Goal: Task Accomplishment & Management: Use online tool/utility

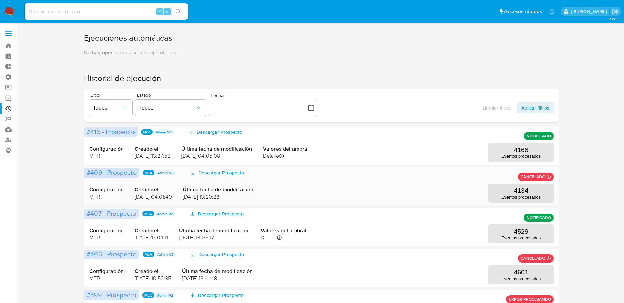
scroll to position [39, 0]
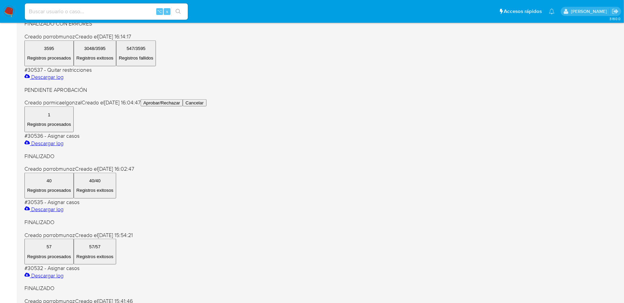
scroll to position [302, 0]
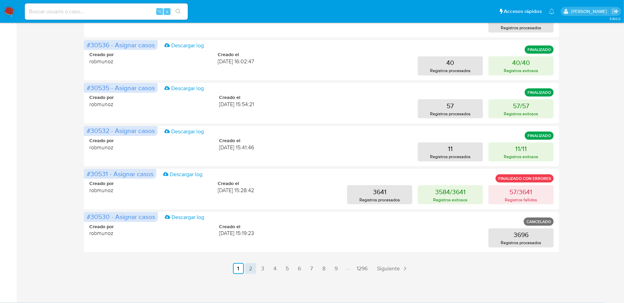
click at [251, 271] on link "2" at bounding box center [250, 268] width 11 height 11
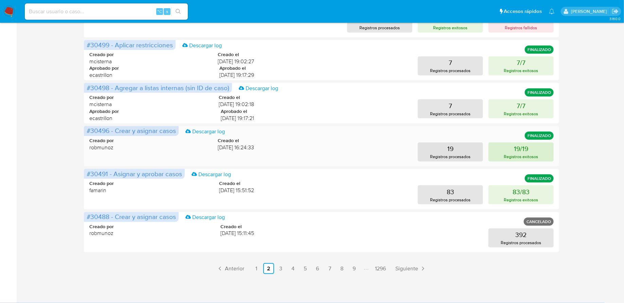
click at [499, 155] on button "19/19 Registros exitosos" at bounding box center [520, 151] width 65 height 19
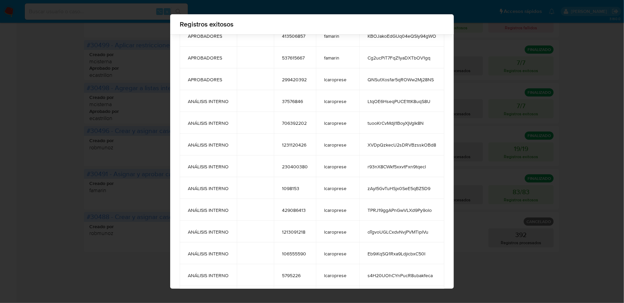
scroll to position [0, 0]
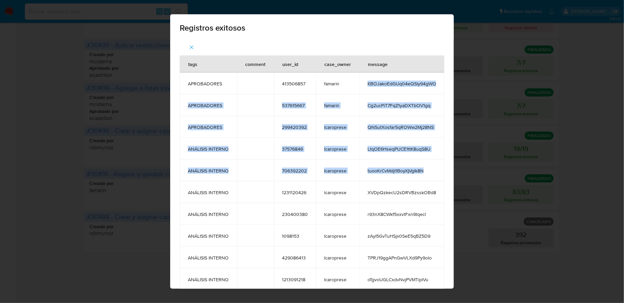
drag, startPoint x: 368, startPoint y: 82, endPoint x: 428, endPoint y: 168, distance: 105.4
click at [428, 168] on tbody "APROBADORES 413506857 famarin KBOJakoEdGUq04eQSly94gWO APROBADORES 537615667 fa…" at bounding box center [312, 278] width 265 height 413
copy tbody "KBOJakoEdGUq04eQSly94gWO APROBADORES 537615667 famarin Cg2ucPiT7FqZ1yaDXTbOV1gq…"
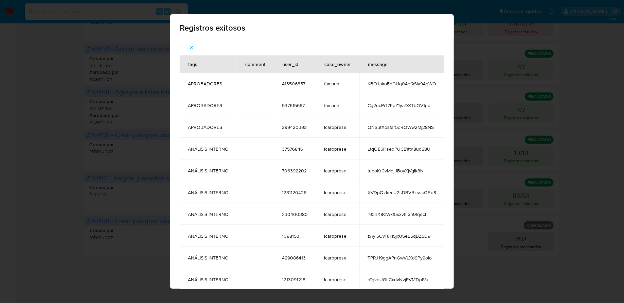
click at [484, 127] on div "Registros exitosos tags comment user_id case_owner message APROBADORES 41350685…" at bounding box center [312, 151] width 624 height 303
click at [191, 48] on icon "button" at bounding box center [191, 47] width 6 height 6
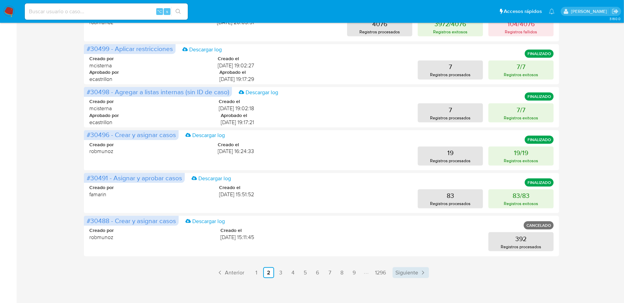
click at [413, 273] on span "Siguiente" at bounding box center [406, 272] width 23 height 5
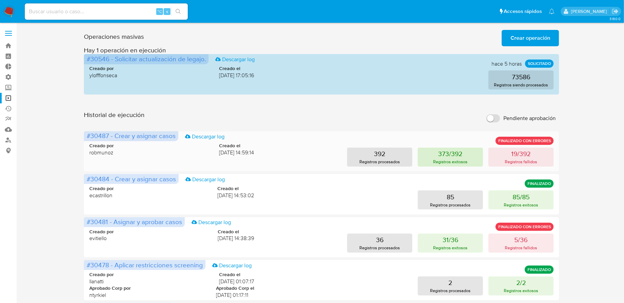
click at [450, 157] on p "373/392" at bounding box center [450, 154] width 24 height 10
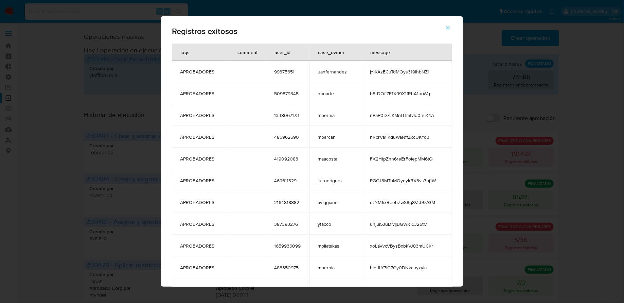
drag, startPoint x: 365, startPoint y: 71, endPoint x: 433, endPoint y: 168, distance: 118.0
click at [446, 29] on icon "button" at bounding box center [448, 28] width 6 height 6
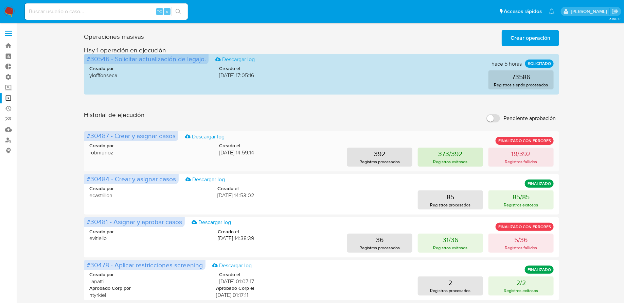
click at [433, 155] on button "373/392 Registros exitosos" at bounding box center [450, 156] width 65 height 19
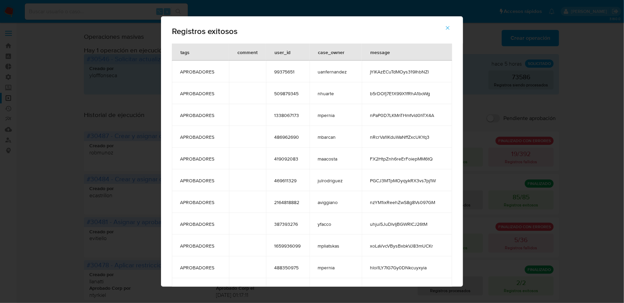
click at [384, 72] on span "jYlKAzECuTdMOys319IhbNZI" at bounding box center [407, 72] width 74 height 6
click at [15, 35] on div "Registros exitosos tags comment user_id case_owner message APROBADORES 99375651…" at bounding box center [312, 151] width 624 height 303
click at [445, 26] on icon "button" at bounding box center [448, 28] width 6 height 6
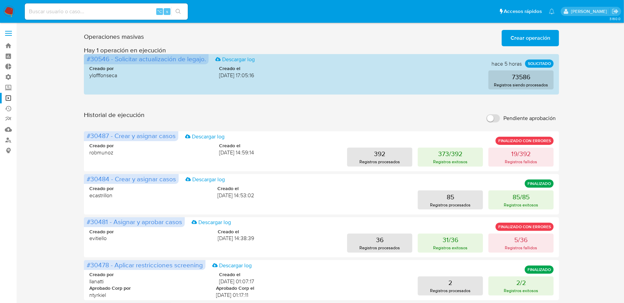
click at [518, 39] on span "Crear operación" at bounding box center [530, 38] width 40 height 15
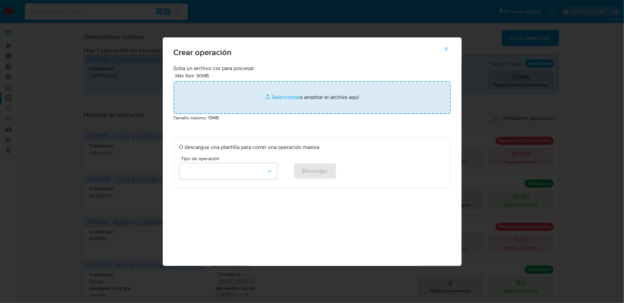
click at [234, 93] on input "file" at bounding box center [312, 97] width 277 height 33
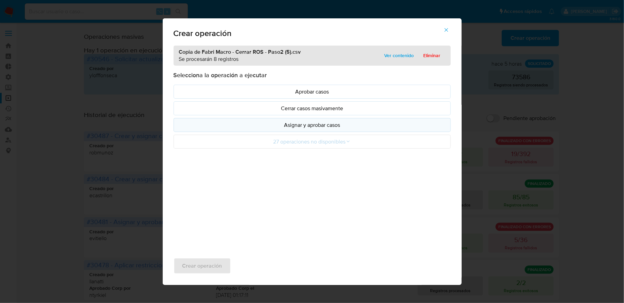
click at [249, 119] on button "Asignar y aprobar casos" at bounding box center [312, 125] width 277 height 14
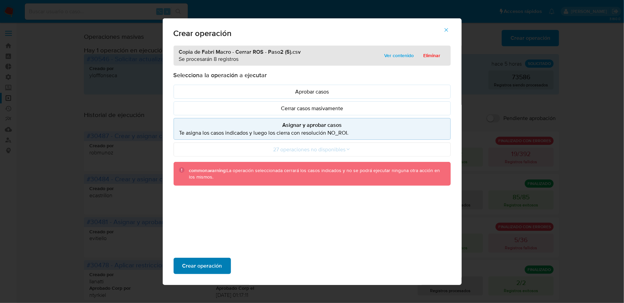
click at [206, 266] on span "Crear operación" at bounding box center [202, 265] width 40 height 15
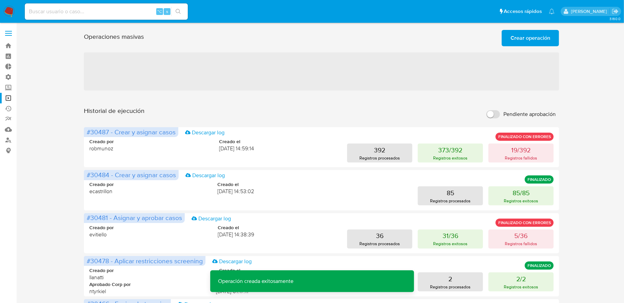
click at [515, 39] on span "Crear operación" at bounding box center [530, 38] width 40 height 15
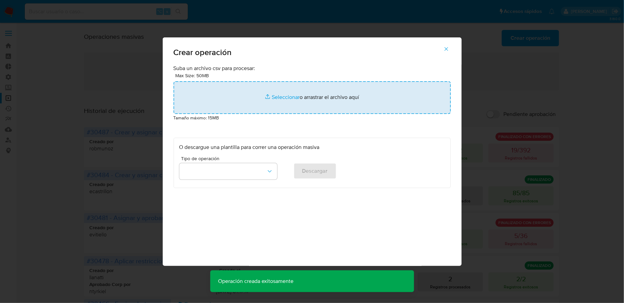
click at [227, 104] on input "file" at bounding box center [312, 97] width 277 height 33
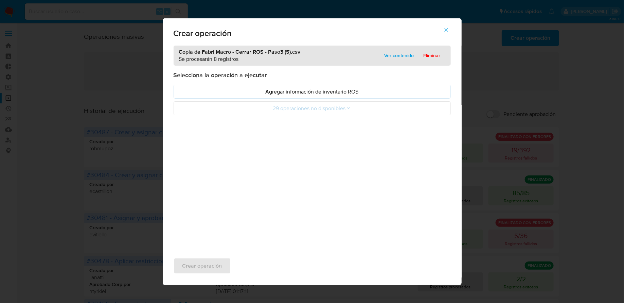
click at [206, 88] on p "Agregar información de inventario ROS" at bounding box center [312, 92] width 266 height 8
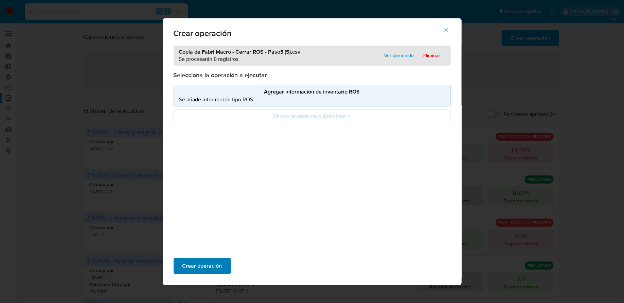
click at [200, 270] on span "Crear operación" at bounding box center [202, 265] width 40 height 15
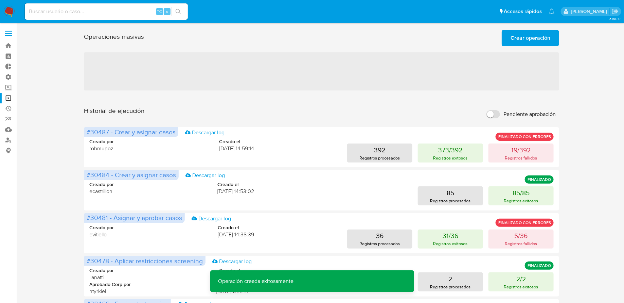
click at [530, 39] on span "Crear operación" at bounding box center [530, 38] width 40 height 15
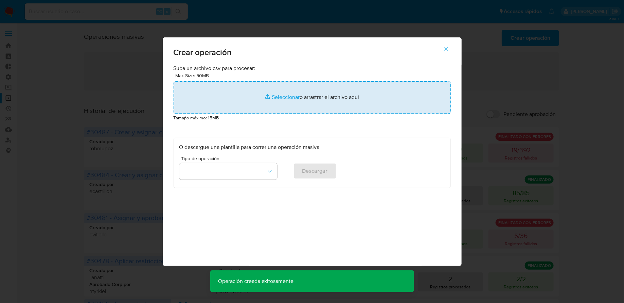
click at [278, 94] on input "file" at bounding box center [312, 97] width 277 height 33
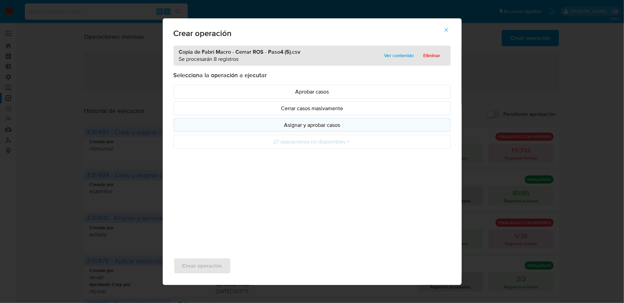
click at [295, 125] on p "Asignar y aprobar casos" at bounding box center [312, 125] width 266 height 8
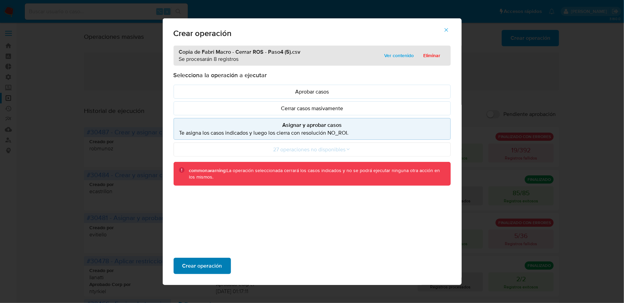
click at [215, 261] on span "Crear operación" at bounding box center [202, 265] width 40 height 15
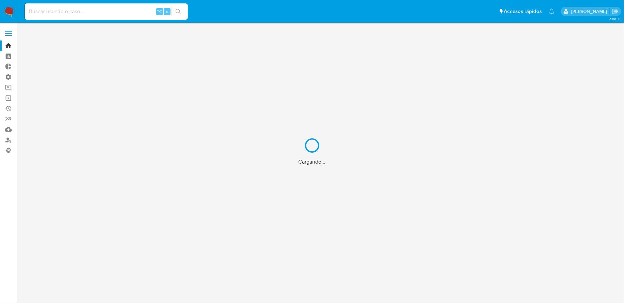
click at [71, 9] on div "Cargando..." at bounding box center [312, 151] width 624 height 303
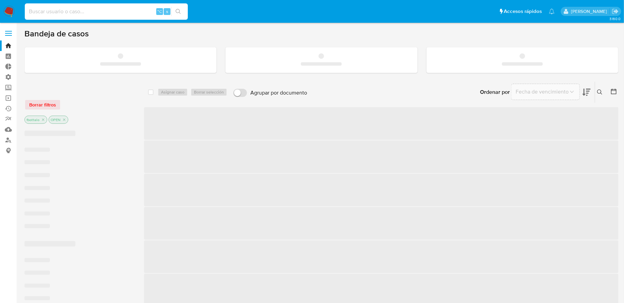
click at [70, 10] on input at bounding box center [106, 11] width 163 height 9
paste input "jYlKAzECuTdMOys319IhbNZI"
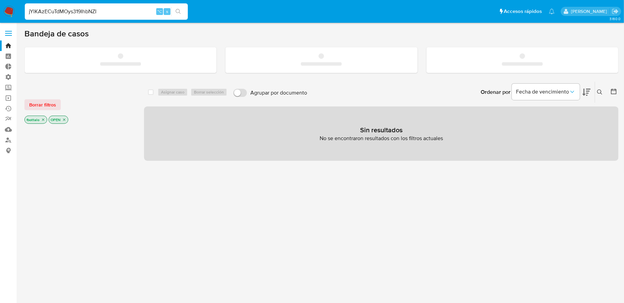
type input "jYlKAzECuTdMOys319IhbNZI"
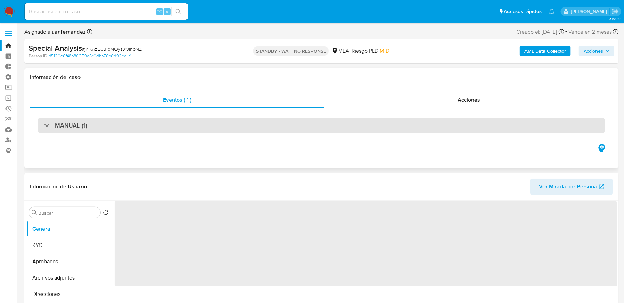
select select "10"
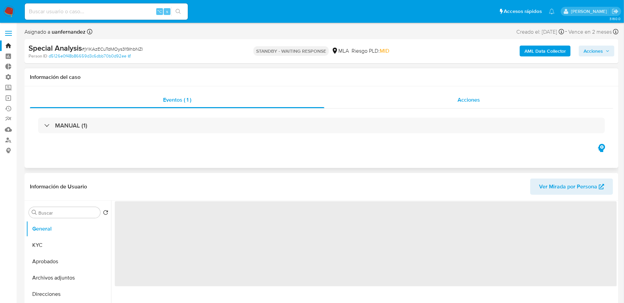
click at [362, 95] on div "Acciones" at bounding box center [468, 100] width 289 height 16
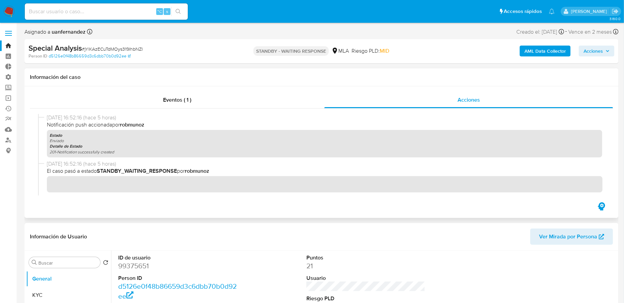
scroll to position [251, 0]
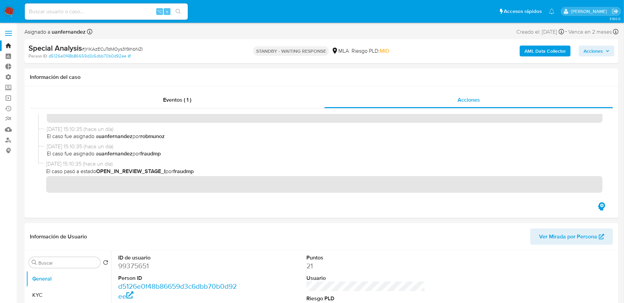
click at [96, 8] on input at bounding box center [106, 11] width 163 height 9
paste input "FhVrVdS79hPQcCWdys4TkkCM"
type input "FhVrVdS79hPQcCWdys4TkkCM"
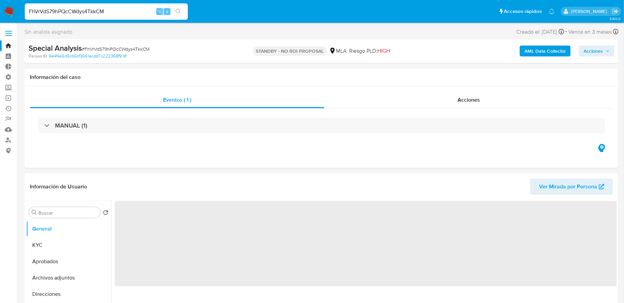
select select "10"
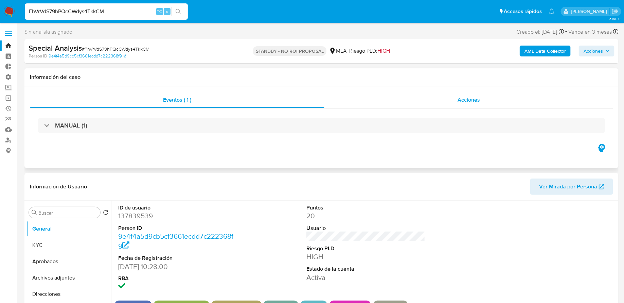
click at [408, 107] on div "Acciones" at bounding box center [468, 100] width 289 height 16
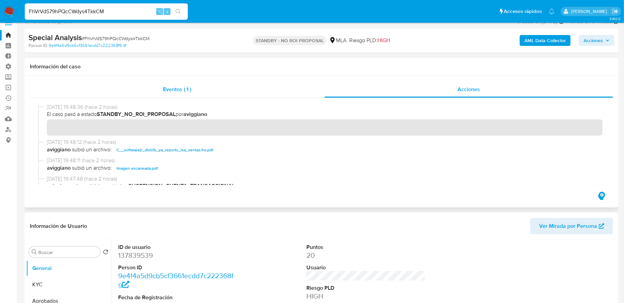
click at [217, 81] on div "Eventos ( 1 )" at bounding box center [177, 89] width 294 height 16
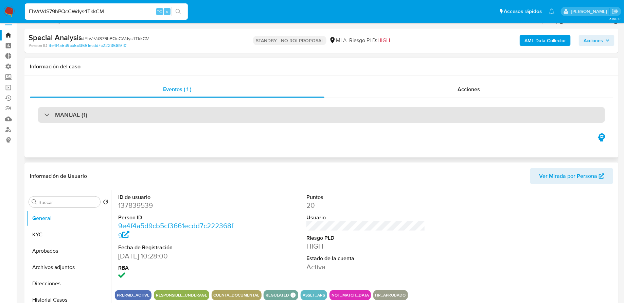
click at [106, 117] on div "MANUAL (1)" at bounding box center [321, 115] width 567 height 16
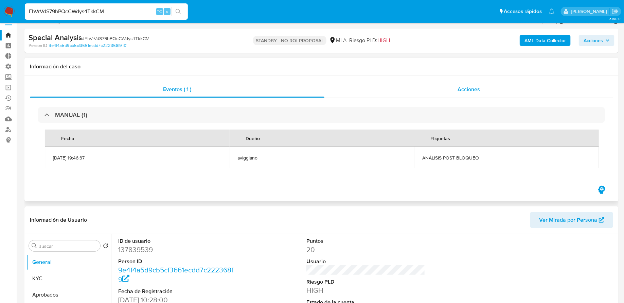
click at [371, 83] on div "Acciones" at bounding box center [468, 89] width 289 height 16
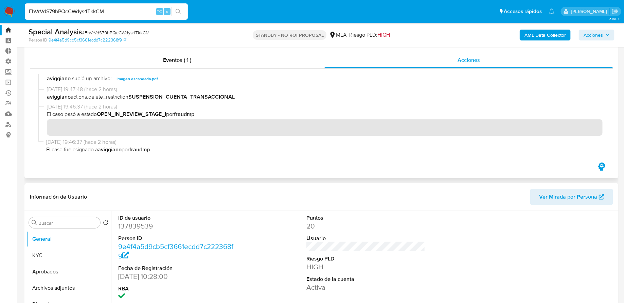
scroll to position [223, 0]
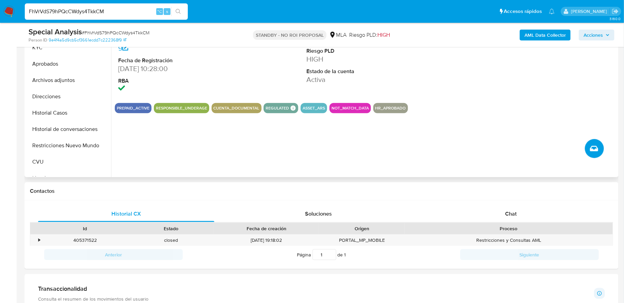
click at [589, 149] on button "Crear caso manual" at bounding box center [594, 148] width 19 height 19
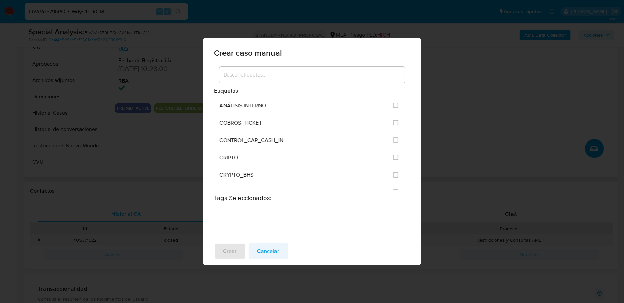
click at [267, 256] on span "Cancelar" at bounding box center [268, 250] width 22 height 15
